Goal: Information Seeking & Learning: Find specific page/section

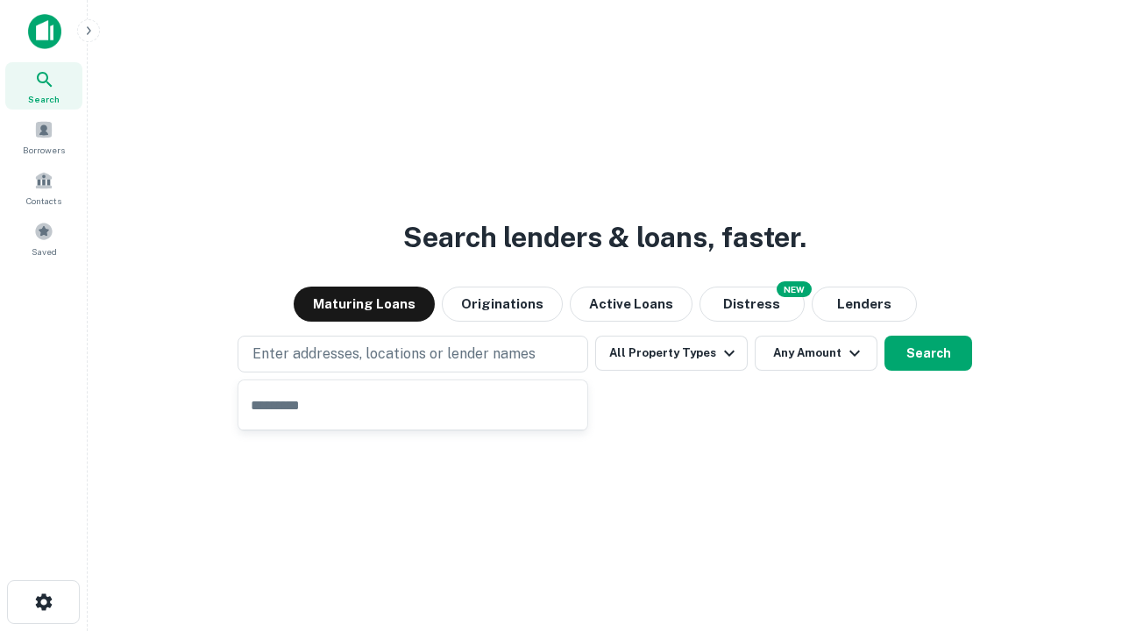
type input "**********"
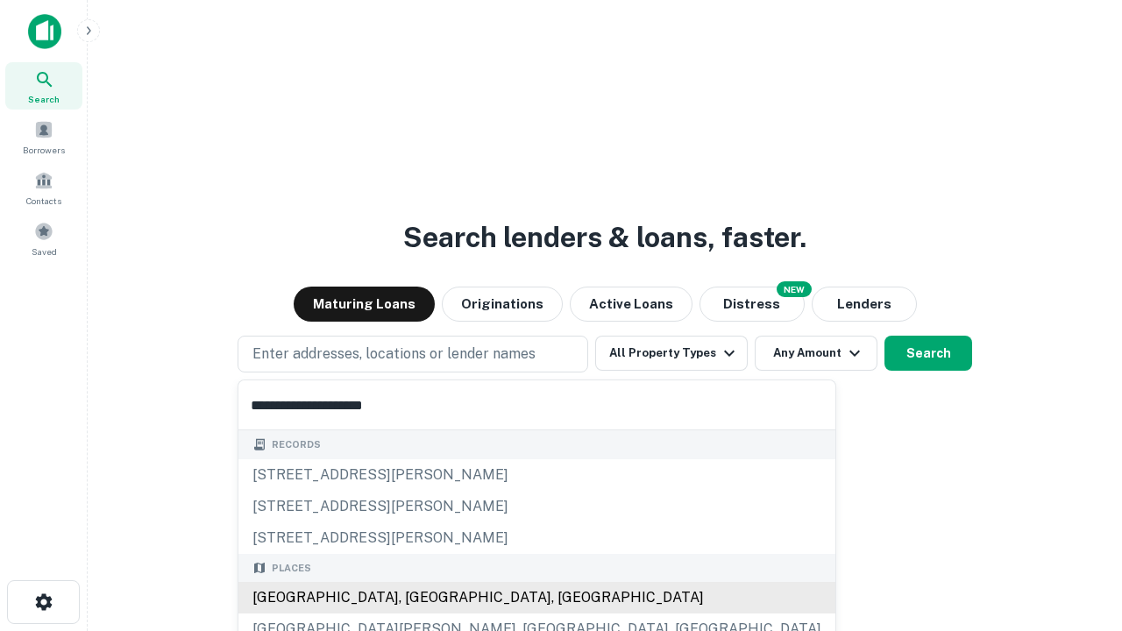
click at [419, 598] on div "[GEOGRAPHIC_DATA], [GEOGRAPHIC_DATA], [GEOGRAPHIC_DATA]" at bounding box center [536, 598] width 597 height 32
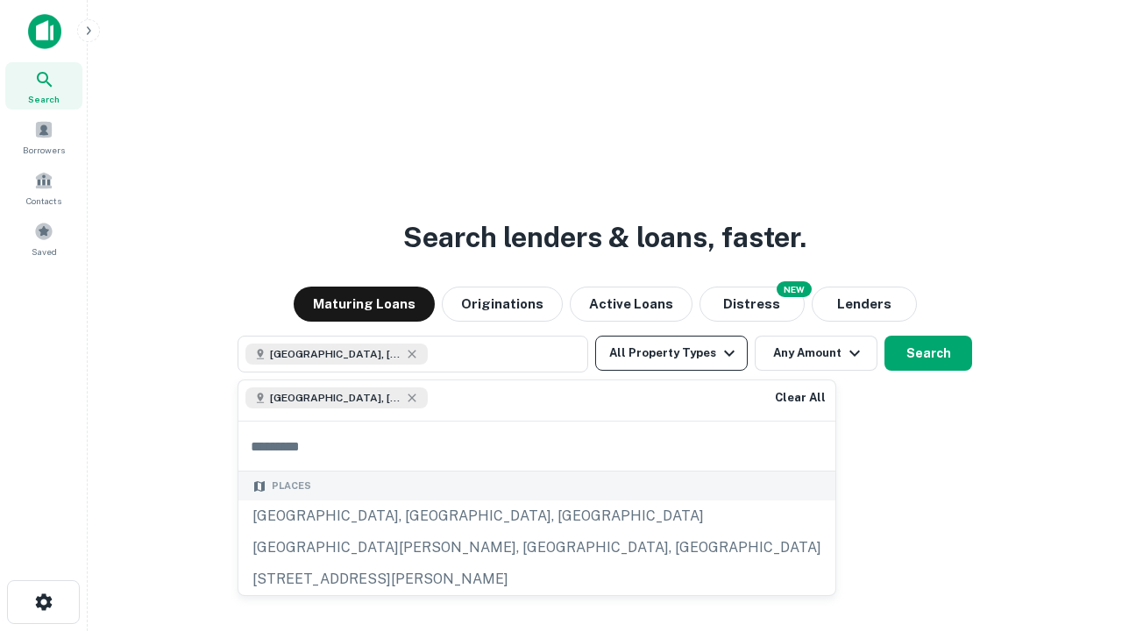
click at [672, 353] on button "All Property Types" at bounding box center [671, 353] width 153 height 35
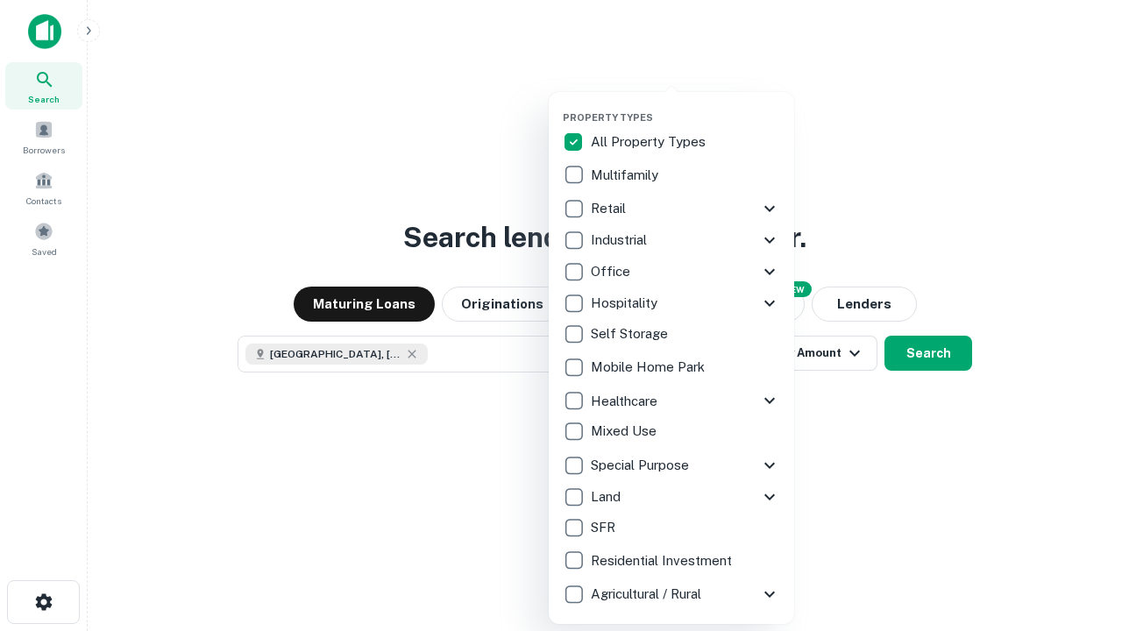
click at [686, 106] on button "button" at bounding box center [685, 106] width 245 height 1
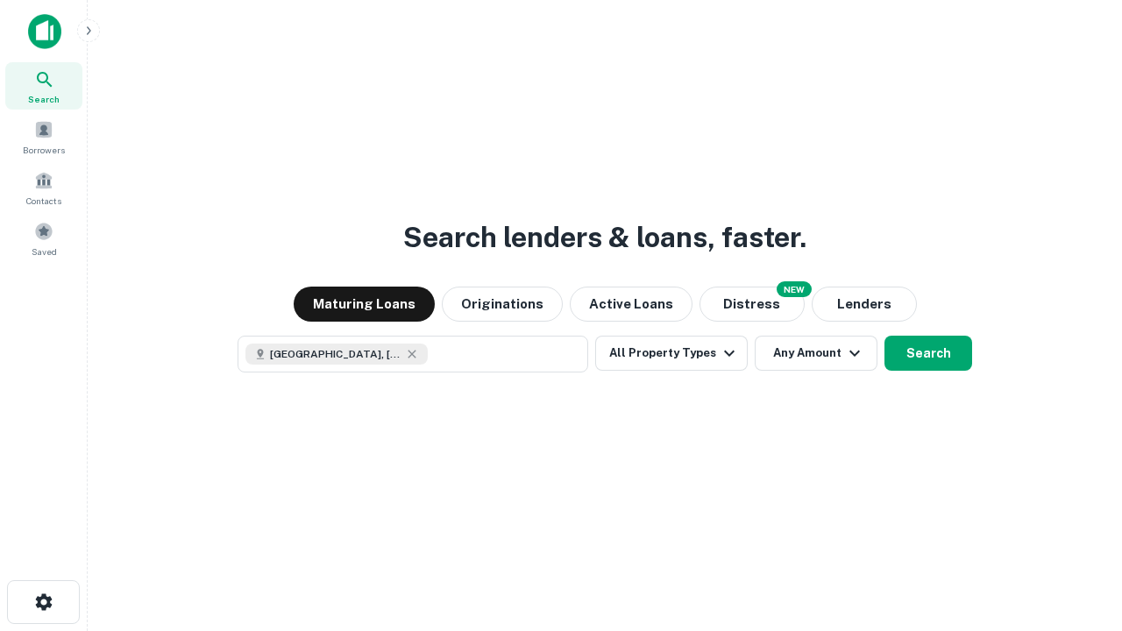
scroll to position [28, 0]
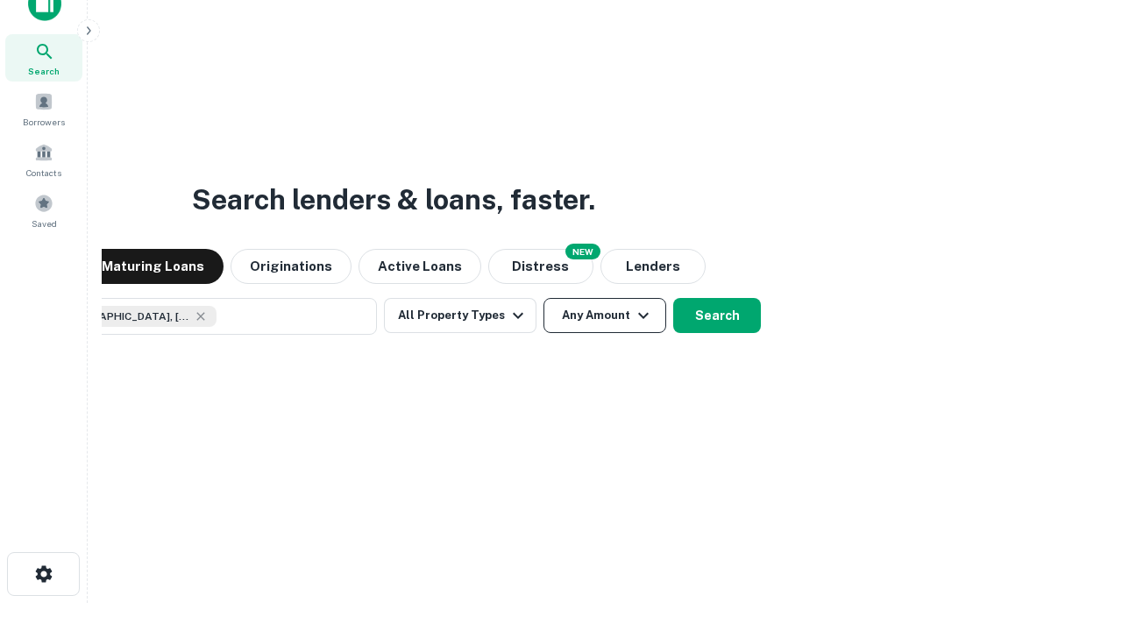
click at [544, 298] on button "Any Amount" at bounding box center [605, 315] width 123 height 35
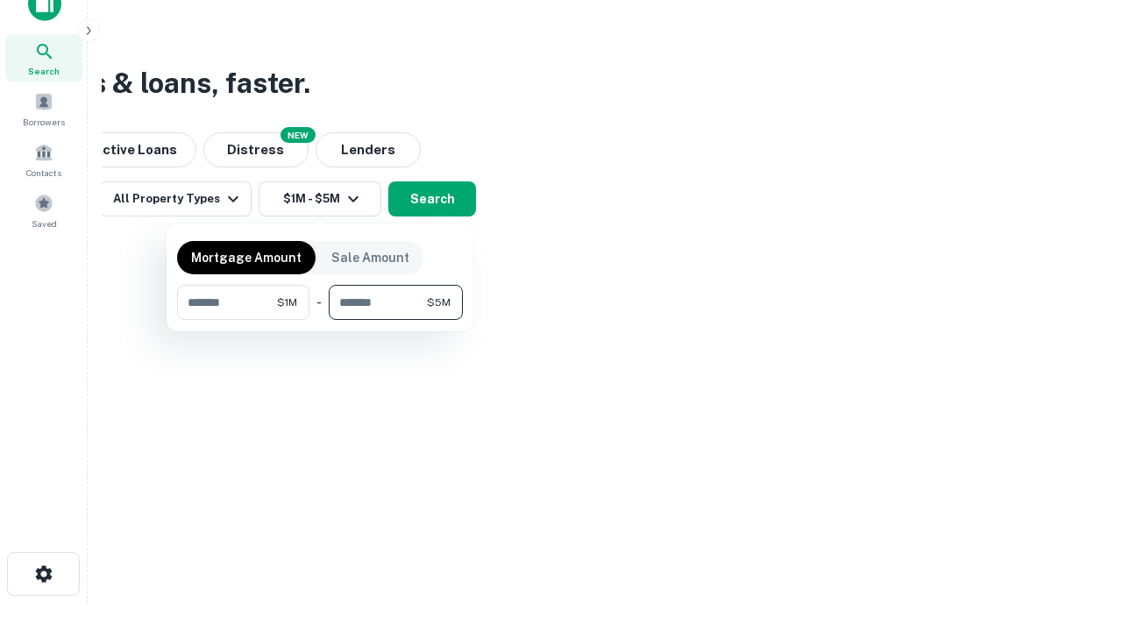
type input "*******"
click at [320, 320] on button "button" at bounding box center [320, 320] width 286 height 1
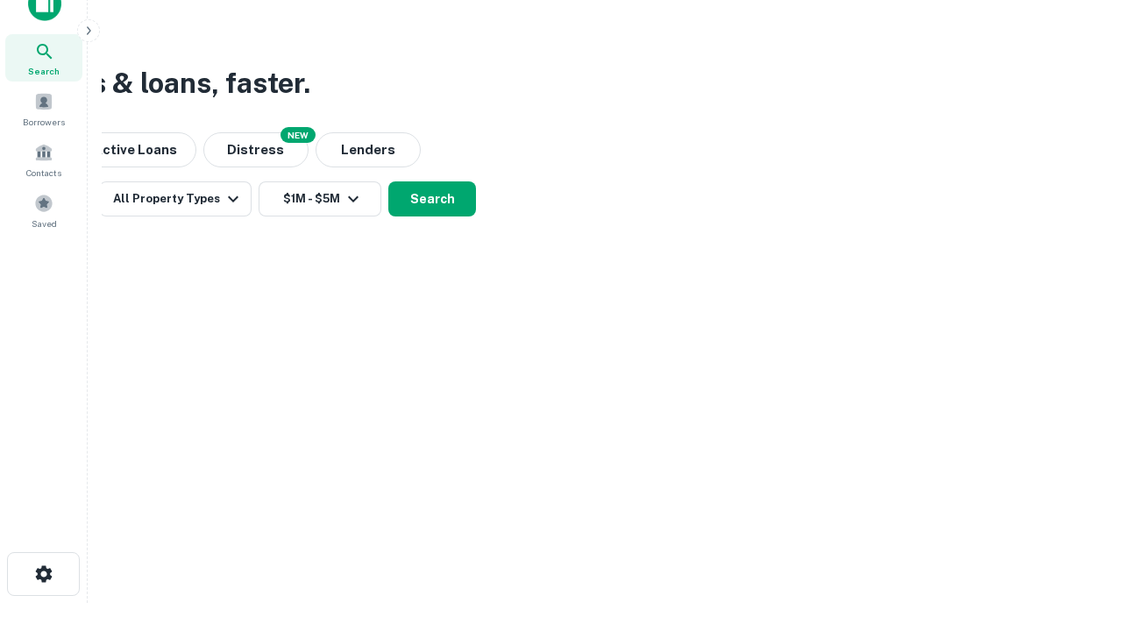
scroll to position [28, 0]
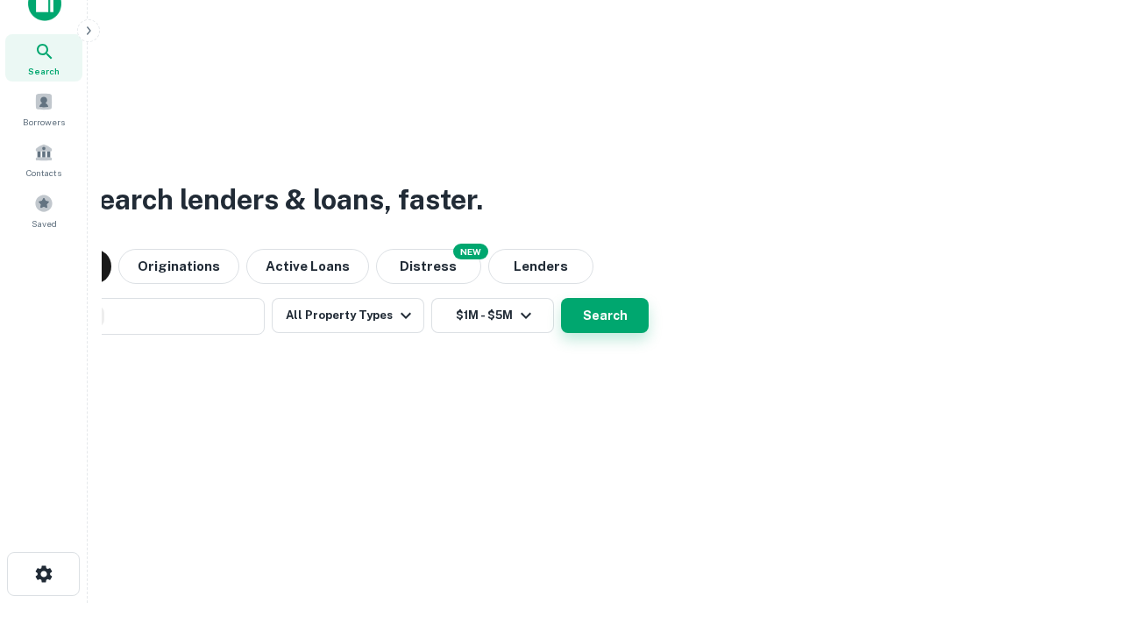
click at [561, 298] on button "Search" at bounding box center [605, 315] width 88 height 35
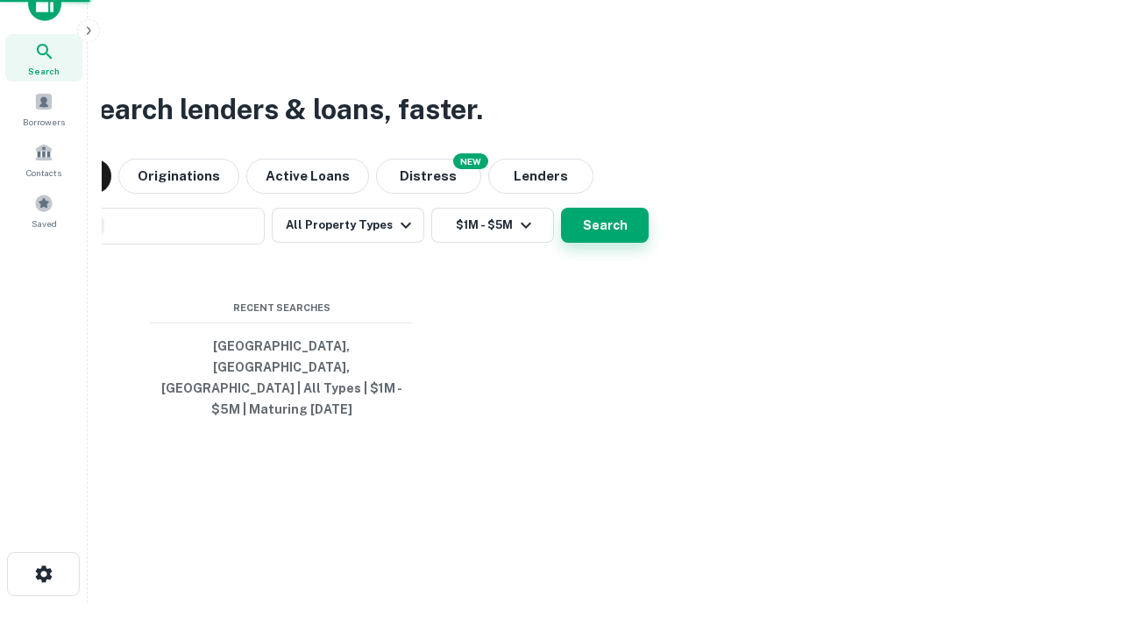
scroll to position [57, 496]
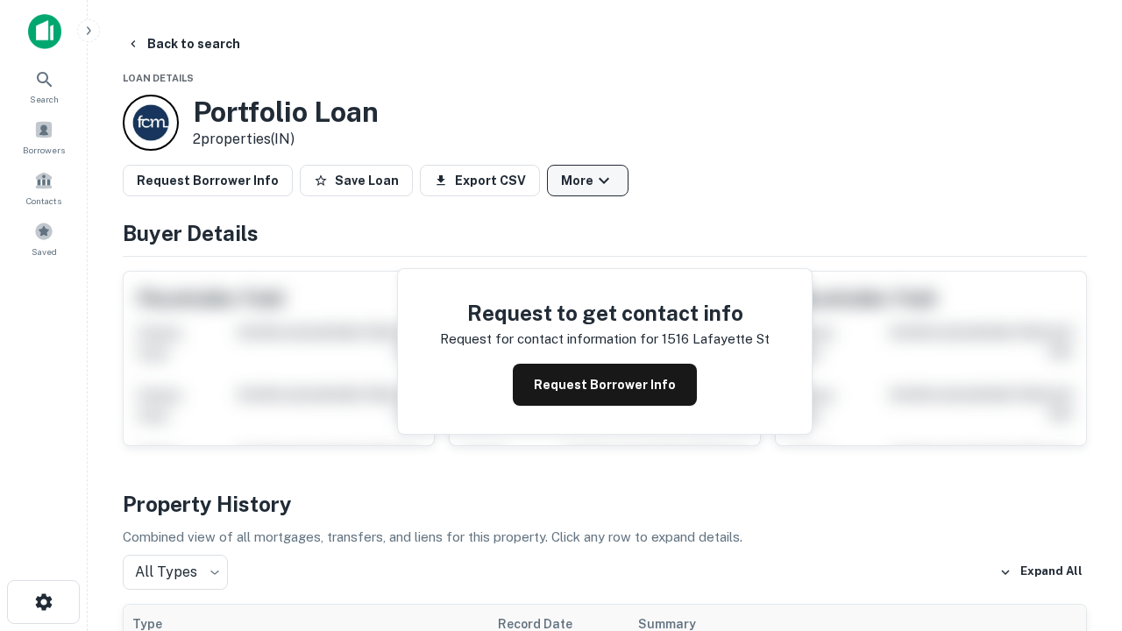
click at [587, 181] on button "More" at bounding box center [588, 181] width 82 height 32
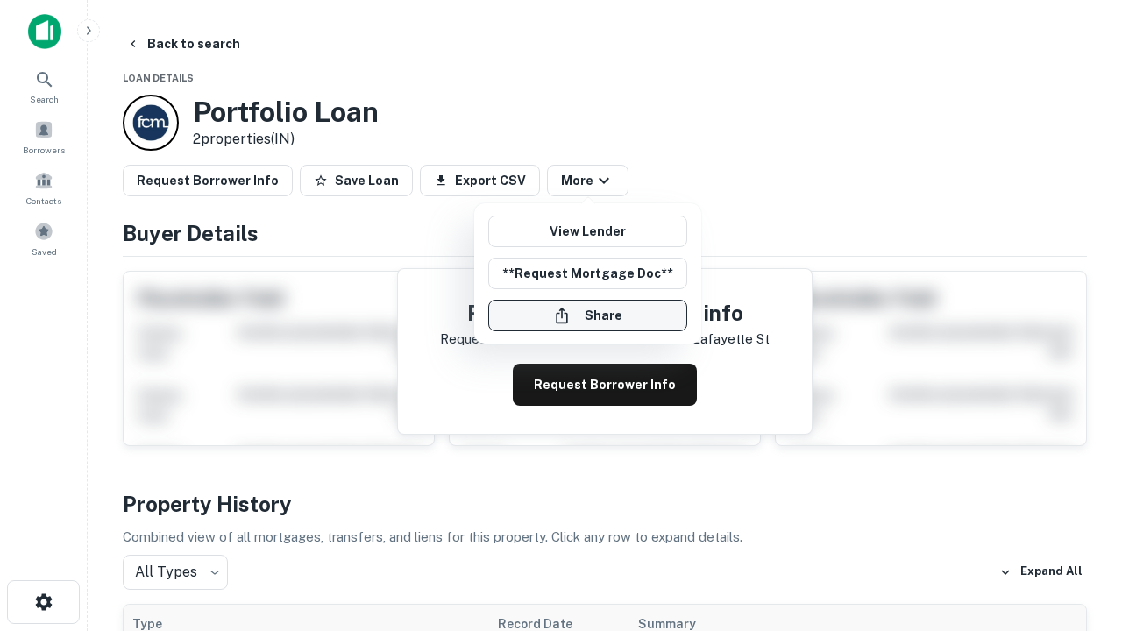
click at [587, 316] on button "Share" at bounding box center [587, 316] width 199 height 32
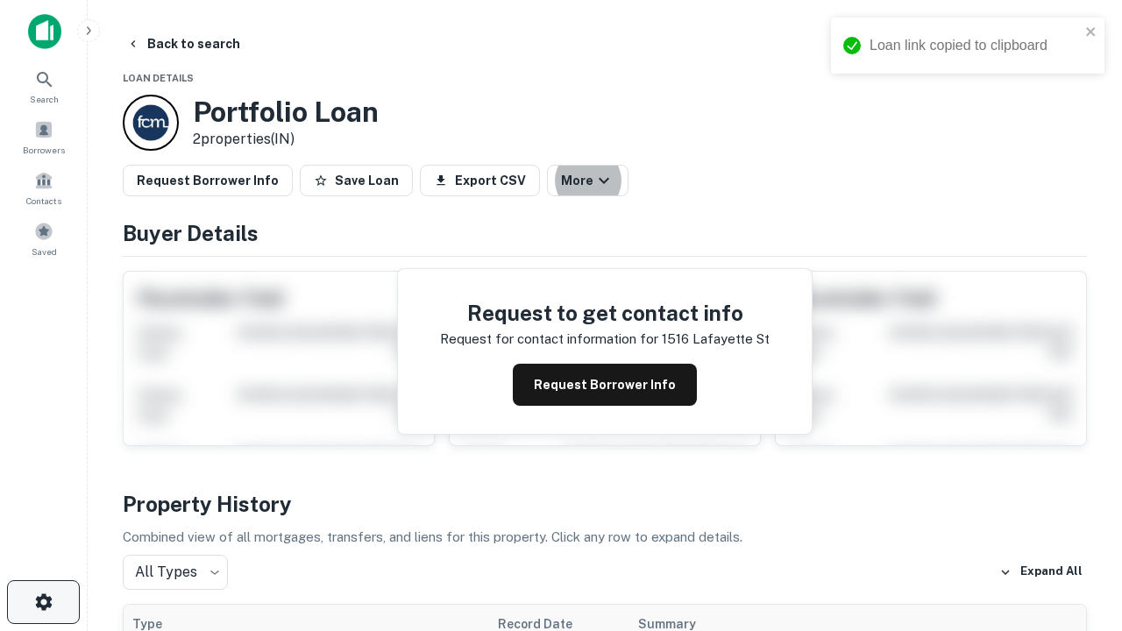
click at [43, 602] on icon "button" at bounding box center [43, 602] width 21 height 21
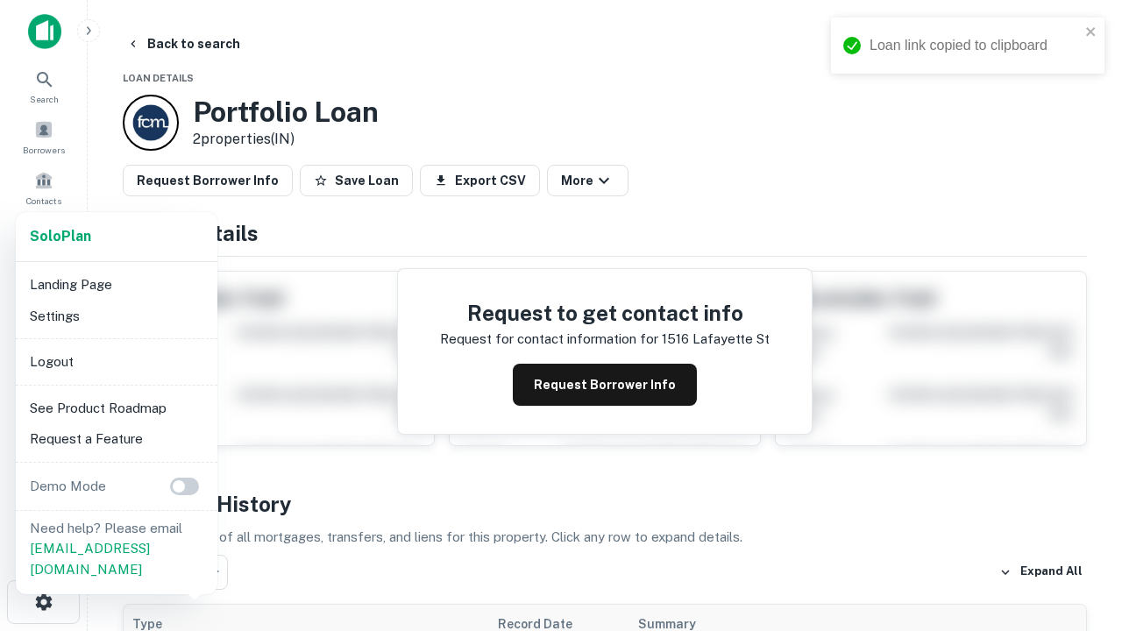
click at [116, 361] on li "Logout" at bounding box center [117, 362] width 188 height 32
